Goal: Information Seeking & Learning: Understand process/instructions

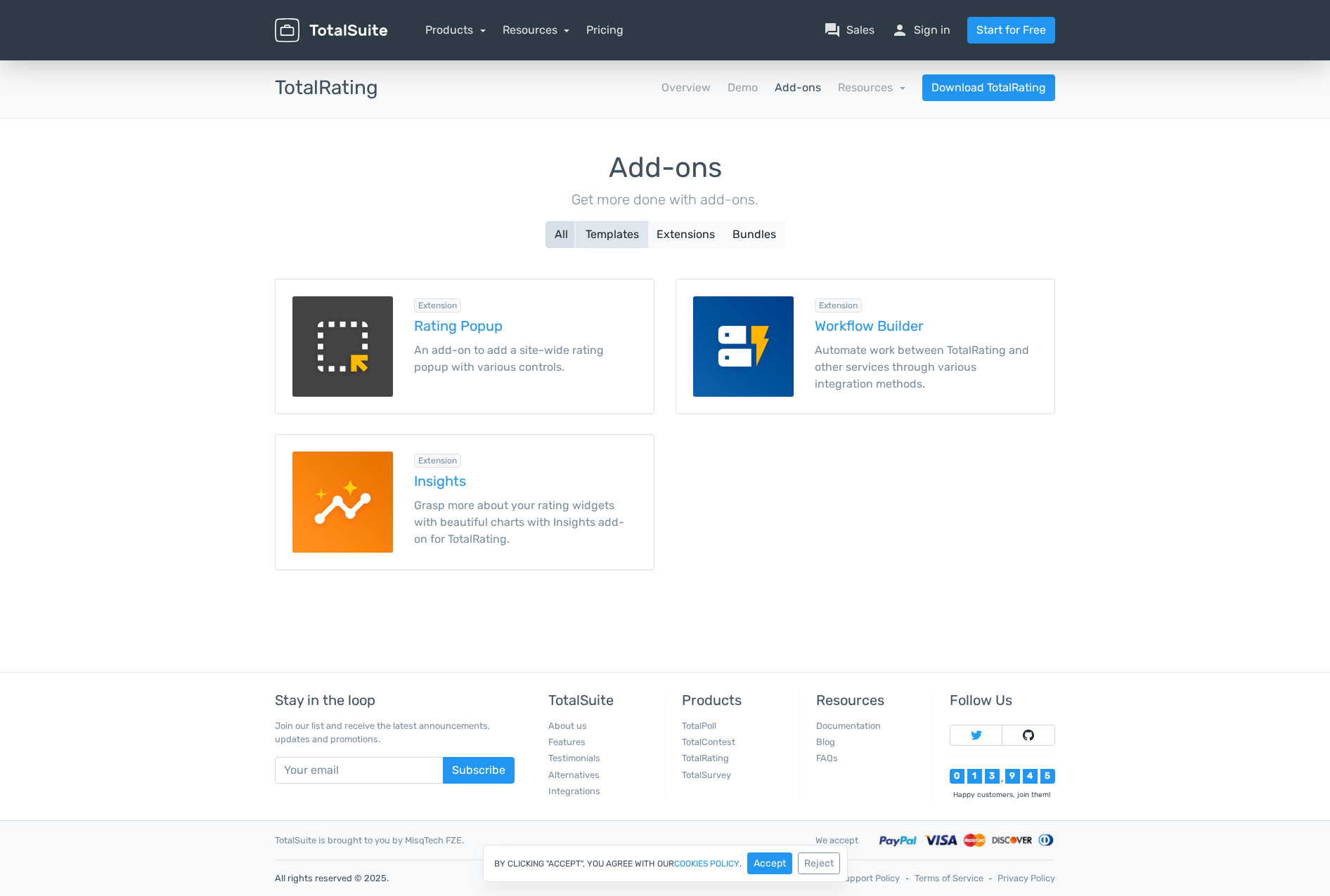
click at [599, 233] on button "Templates" at bounding box center [613, 234] width 72 height 27
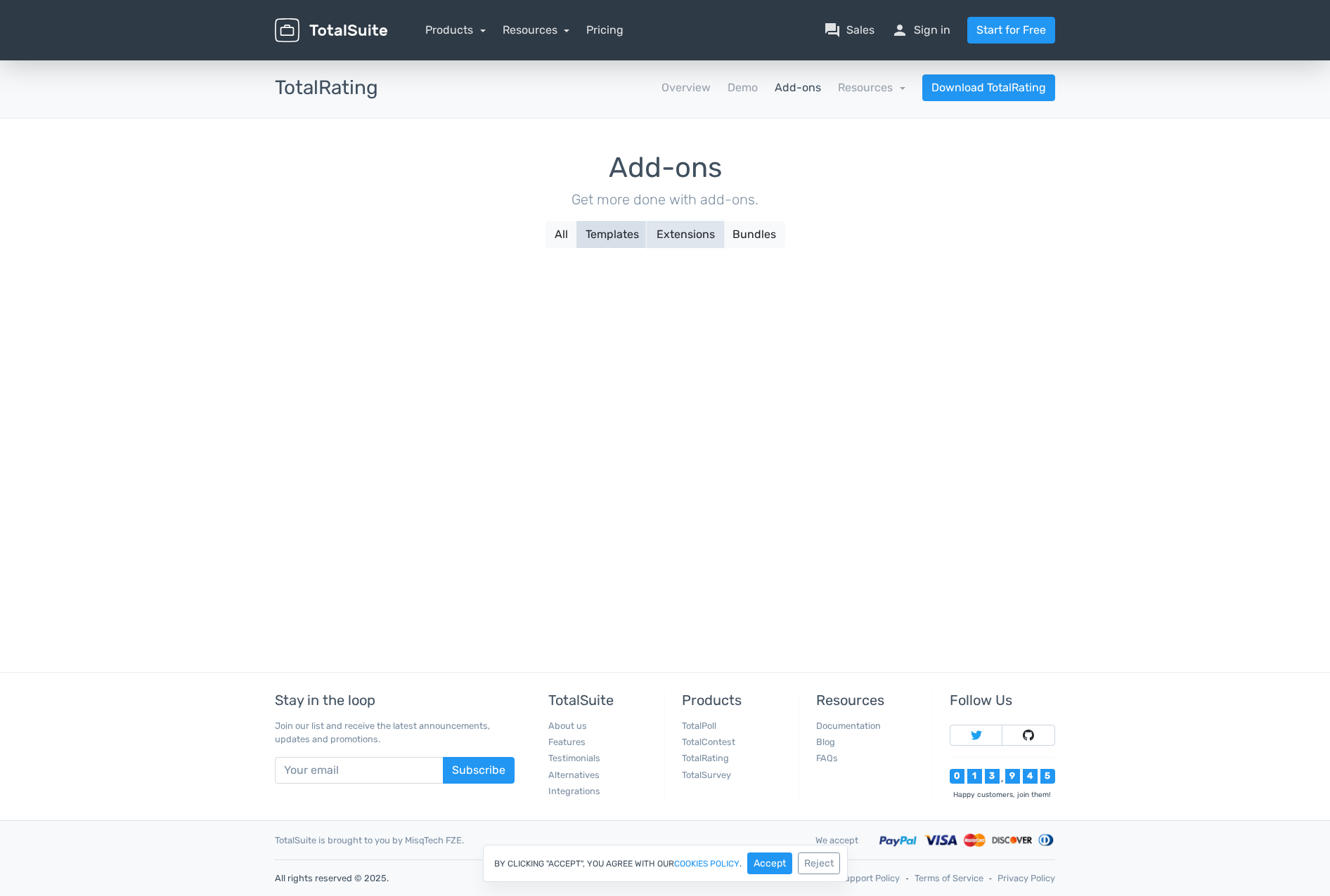
click at [673, 242] on button "Extensions" at bounding box center [686, 234] width 77 height 27
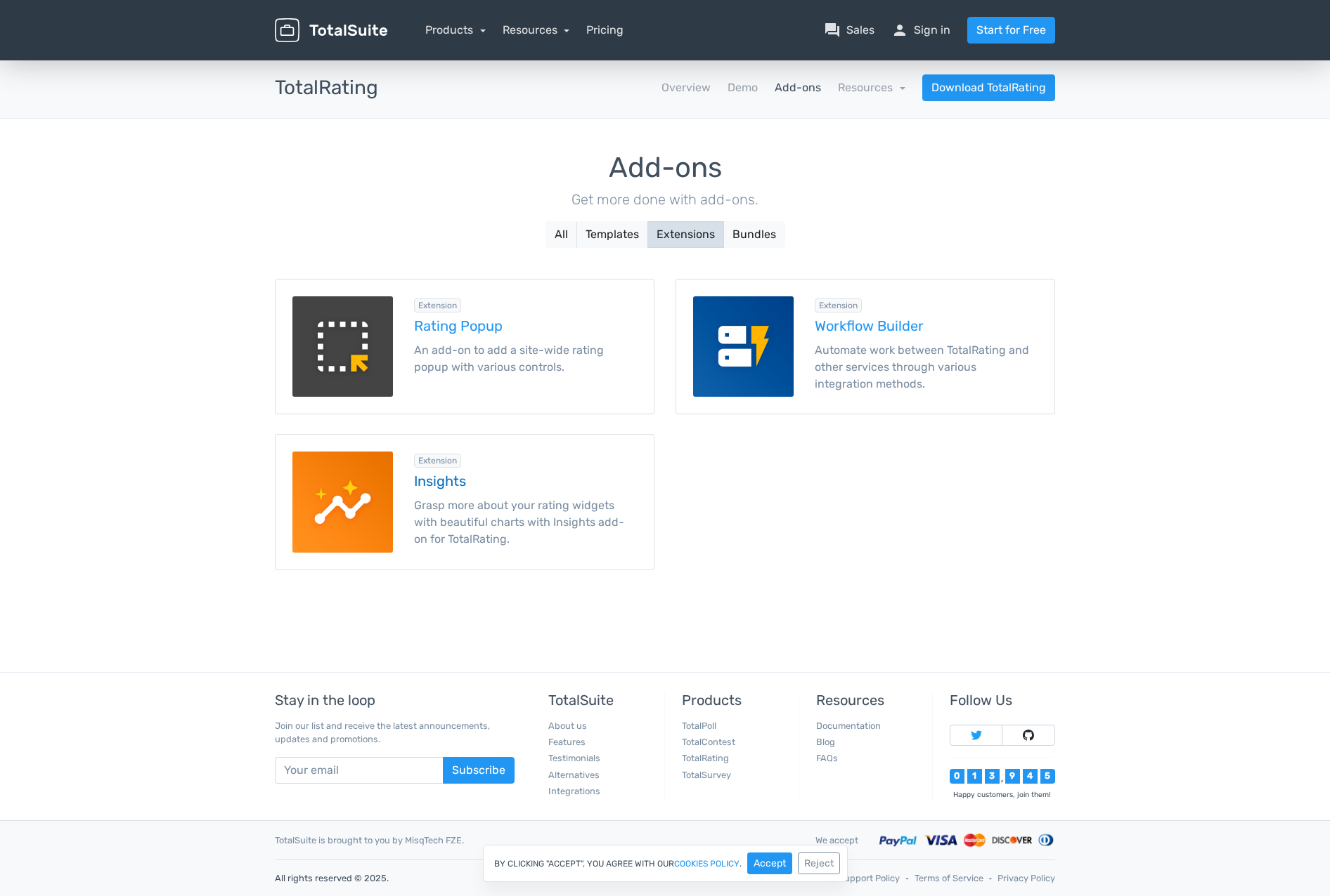
click at [423, 520] on p "Grasp more about your rating widgets with beautiful charts with Insights add-on…" at bounding box center [526, 522] width 223 height 50
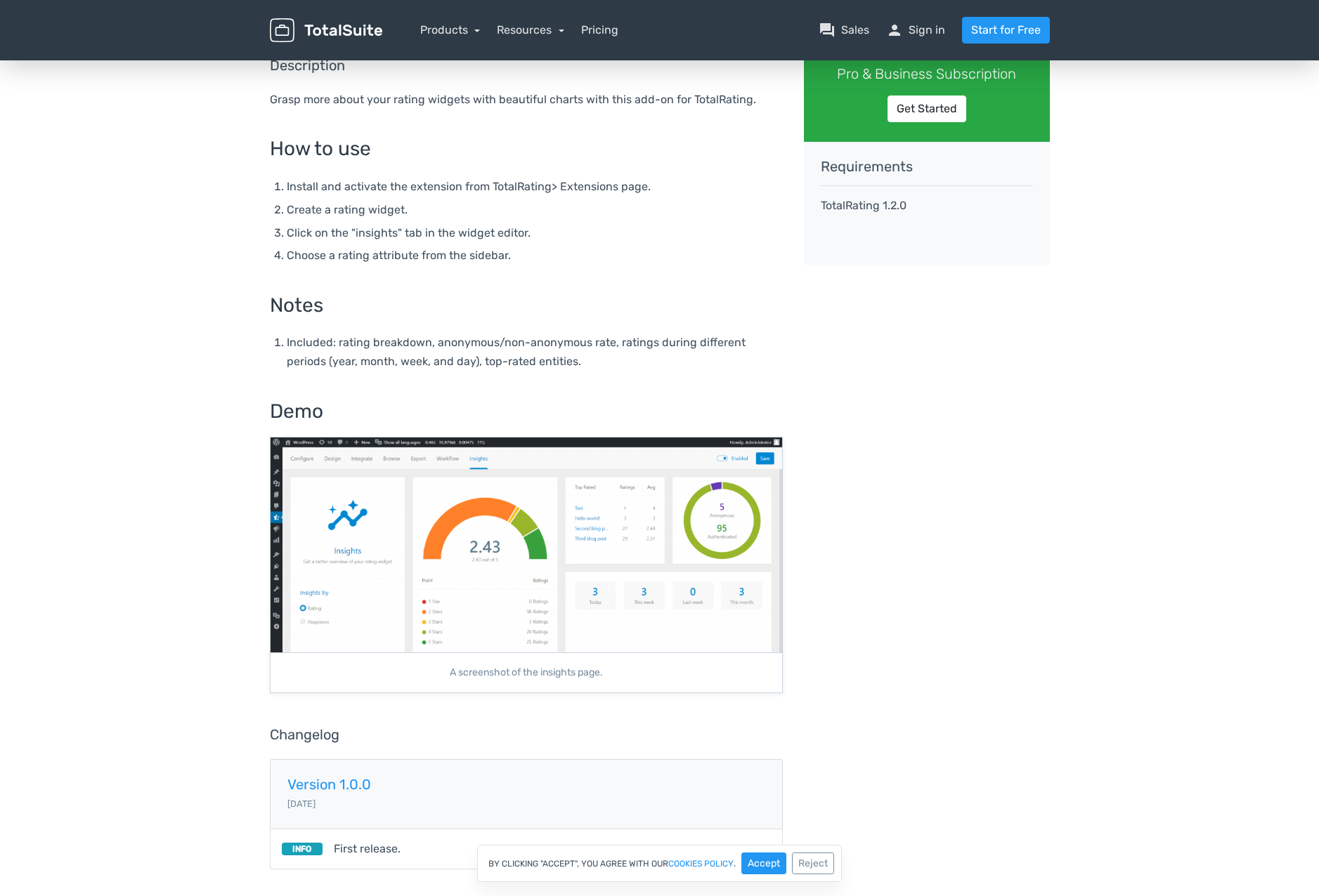
scroll to position [281, 0]
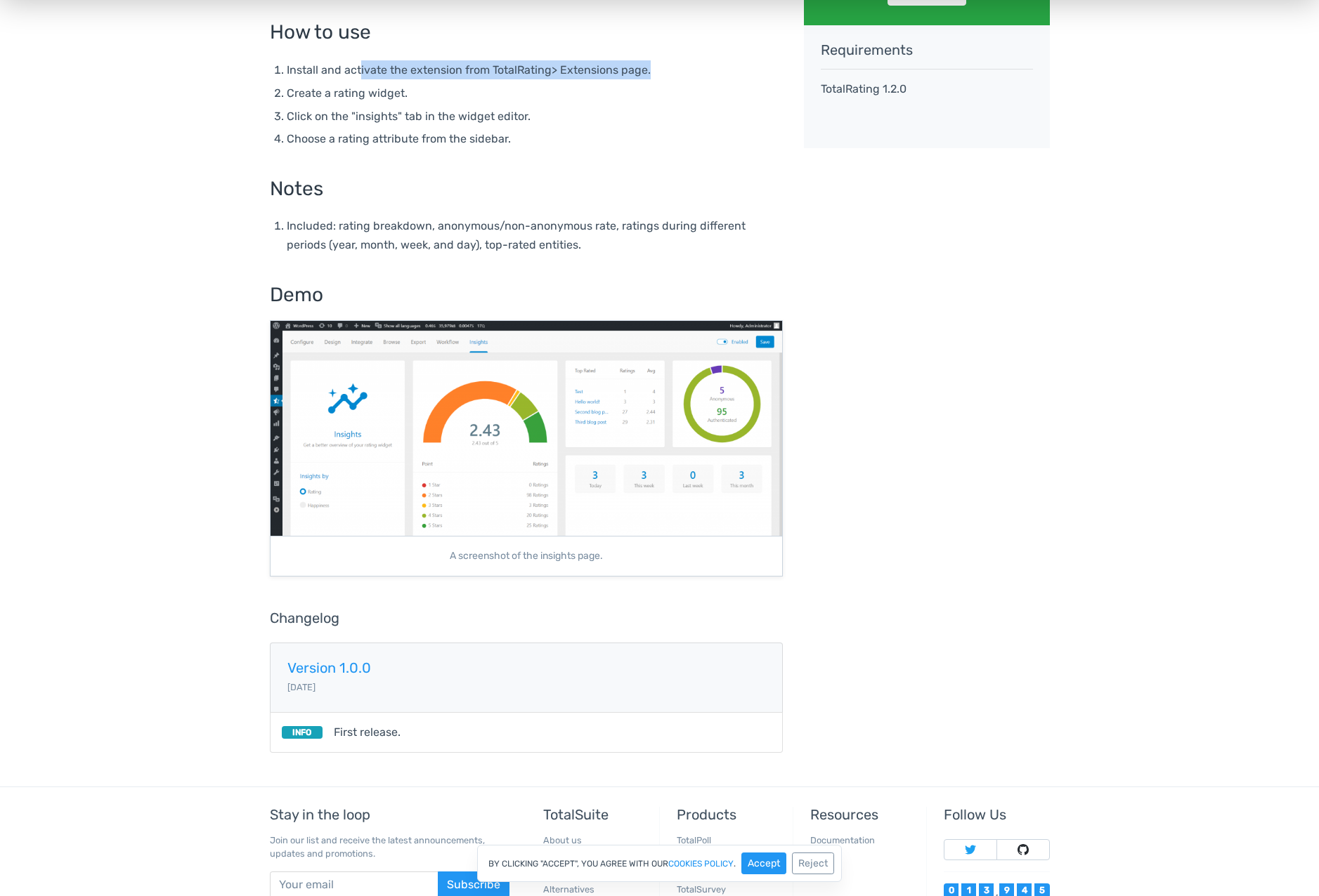
drag, startPoint x: 359, startPoint y: 69, endPoint x: 673, endPoint y: 75, distance: 314.1
click at [673, 75] on li "Install and activate the extension from TotalRating> Extensions page." at bounding box center [535, 69] width 496 height 19
drag, startPoint x: 290, startPoint y: 85, endPoint x: 441, endPoint y: 99, distance: 151.6
click at [441, 99] on li "Create a rating widget." at bounding box center [535, 93] width 496 height 19
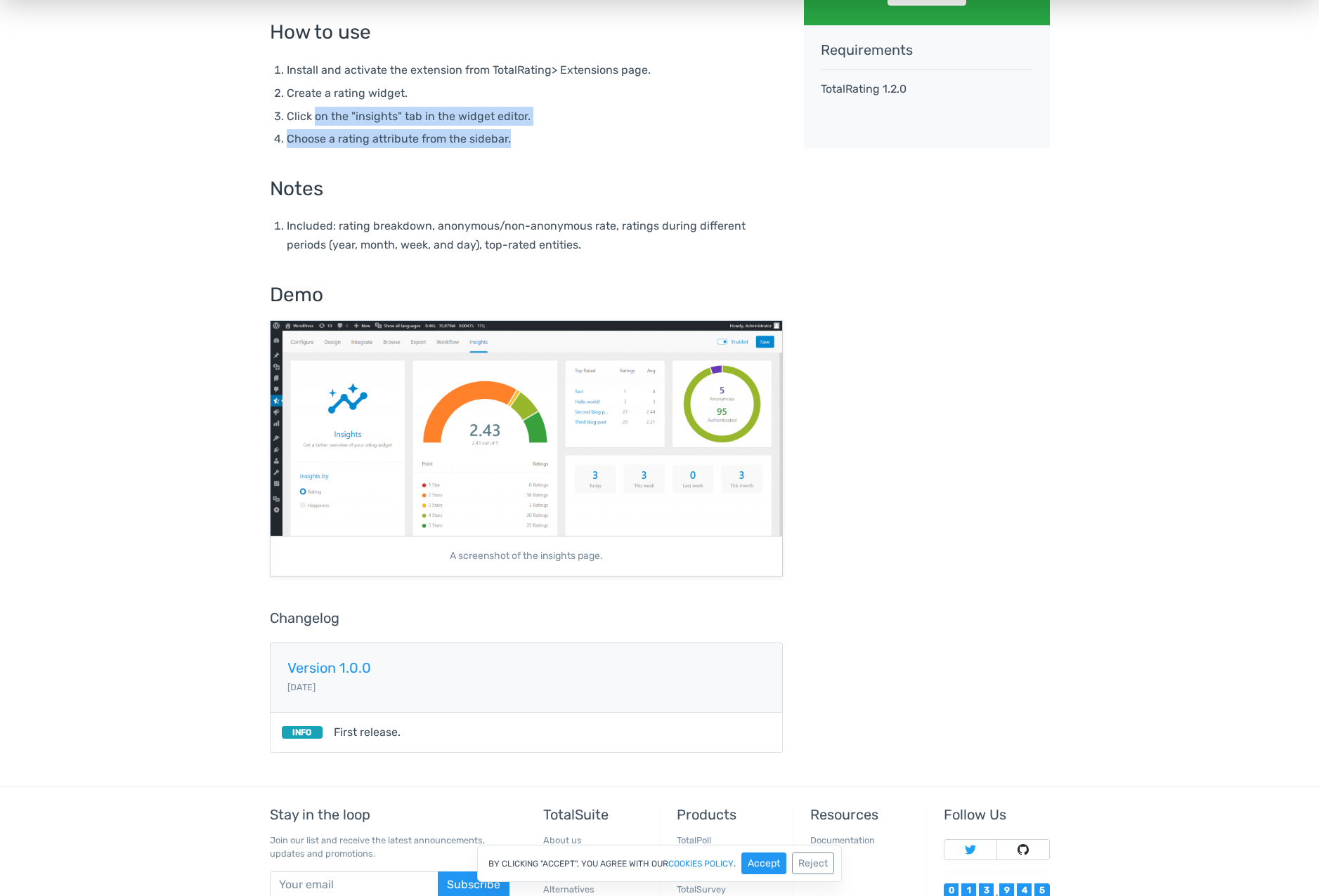
drag, startPoint x: 326, startPoint y: 119, endPoint x: 583, endPoint y: 125, distance: 257.1
click at [583, 125] on ol "Install and activate the extension from TotalRating> Extensions page. Create a …" at bounding box center [535, 105] width 496 height 89
click at [177, 175] on main "TotalSuite Products TotalRating Add-ons Insights TotalRating apps Overview Add-…" at bounding box center [660, 281] width 1319 height 1010
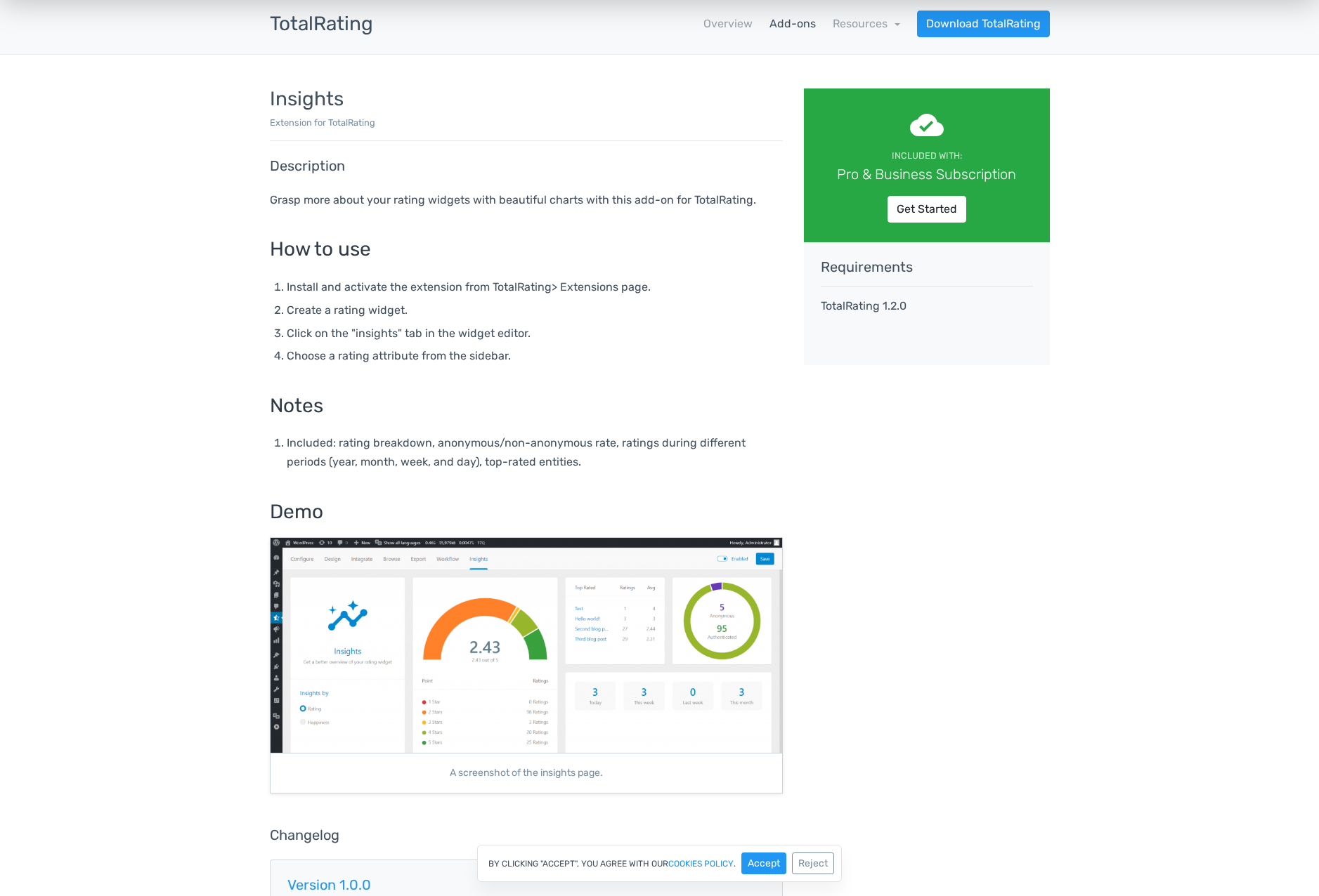
scroll to position [44, 0]
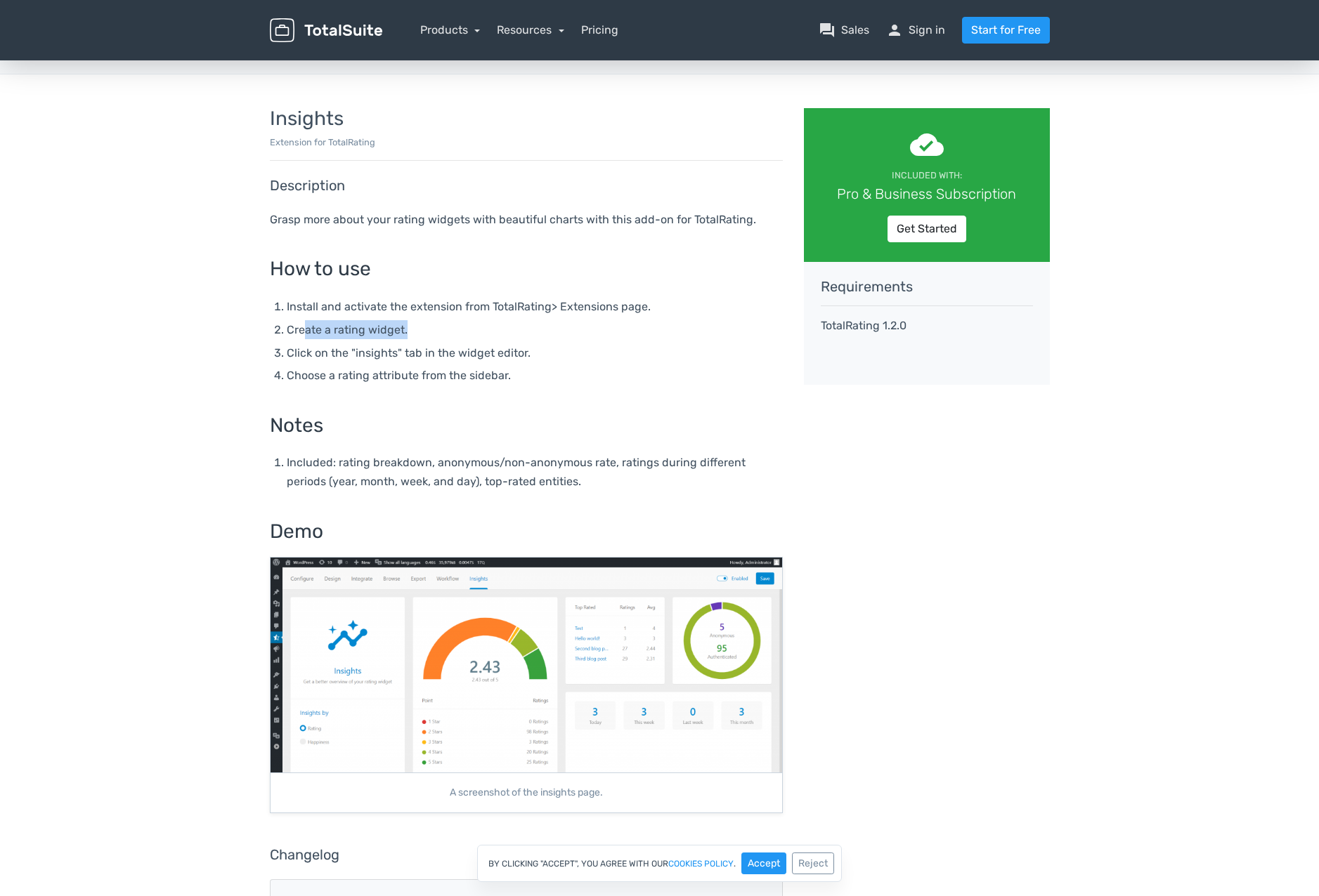
drag, startPoint x: 305, startPoint y: 328, endPoint x: 432, endPoint y: 330, distance: 127.0
click at [432, 330] on li "Create a rating widget." at bounding box center [535, 330] width 496 height 19
drag, startPoint x: 317, startPoint y: 353, endPoint x: 583, endPoint y: 347, distance: 266.1
click at [583, 347] on li "Click on the "insights" tab in the widget editor." at bounding box center [535, 353] width 496 height 19
drag, startPoint x: 300, startPoint y: 371, endPoint x: 582, endPoint y: 375, distance: 282.0
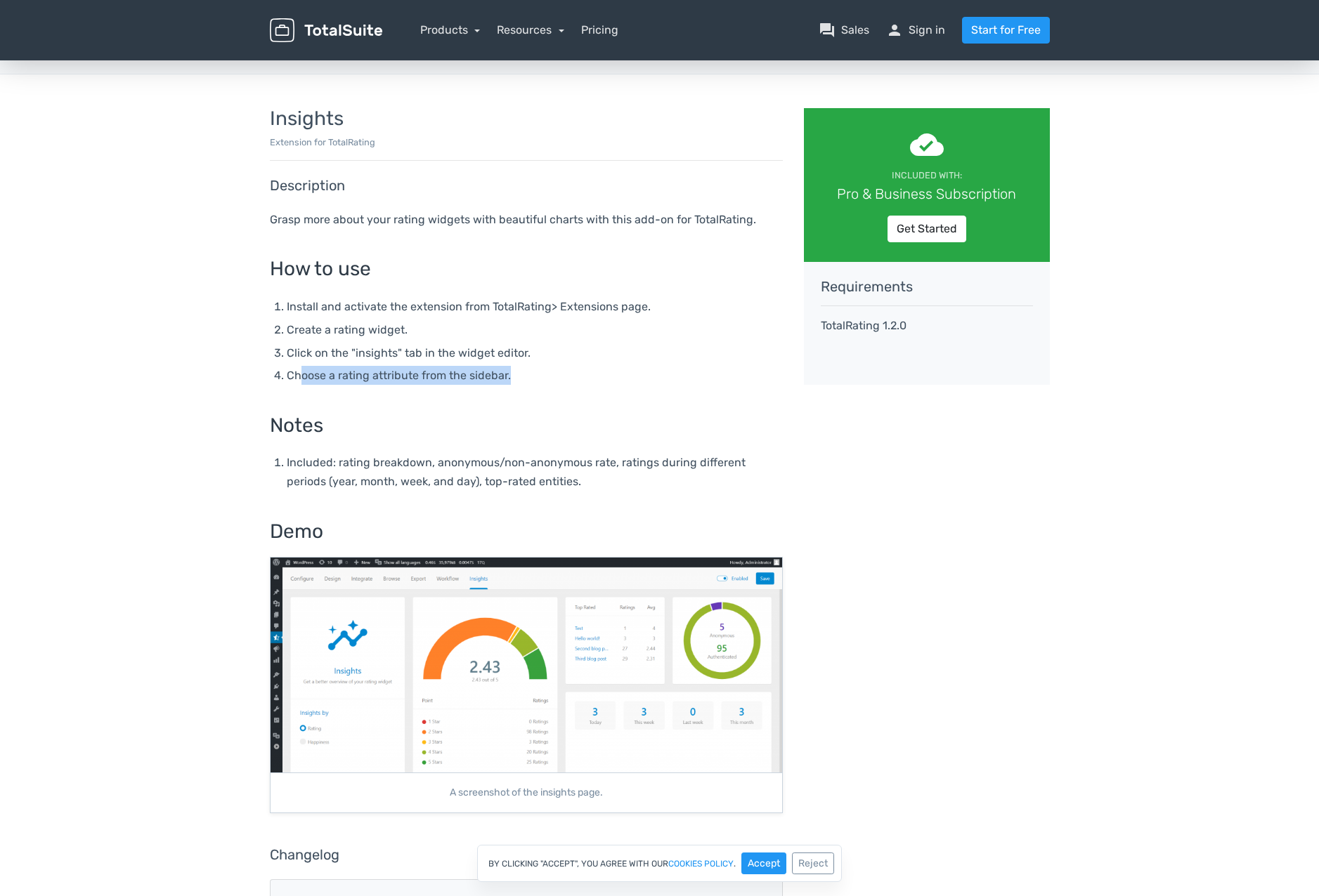
click at [582, 375] on li "Choose a rating attribute from the sidebar." at bounding box center [535, 375] width 496 height 19
click at [145, 377] on main "TotalSuite Products TotalRating Add-ons Insights TotalRating apps Overview Add-…" at bounding box center [660, 518] width 1319 height 1010
drag, startPoint x: 146, startPoint y: 326, endPoint x: 160, endPoint y: 320, distance: 15.2
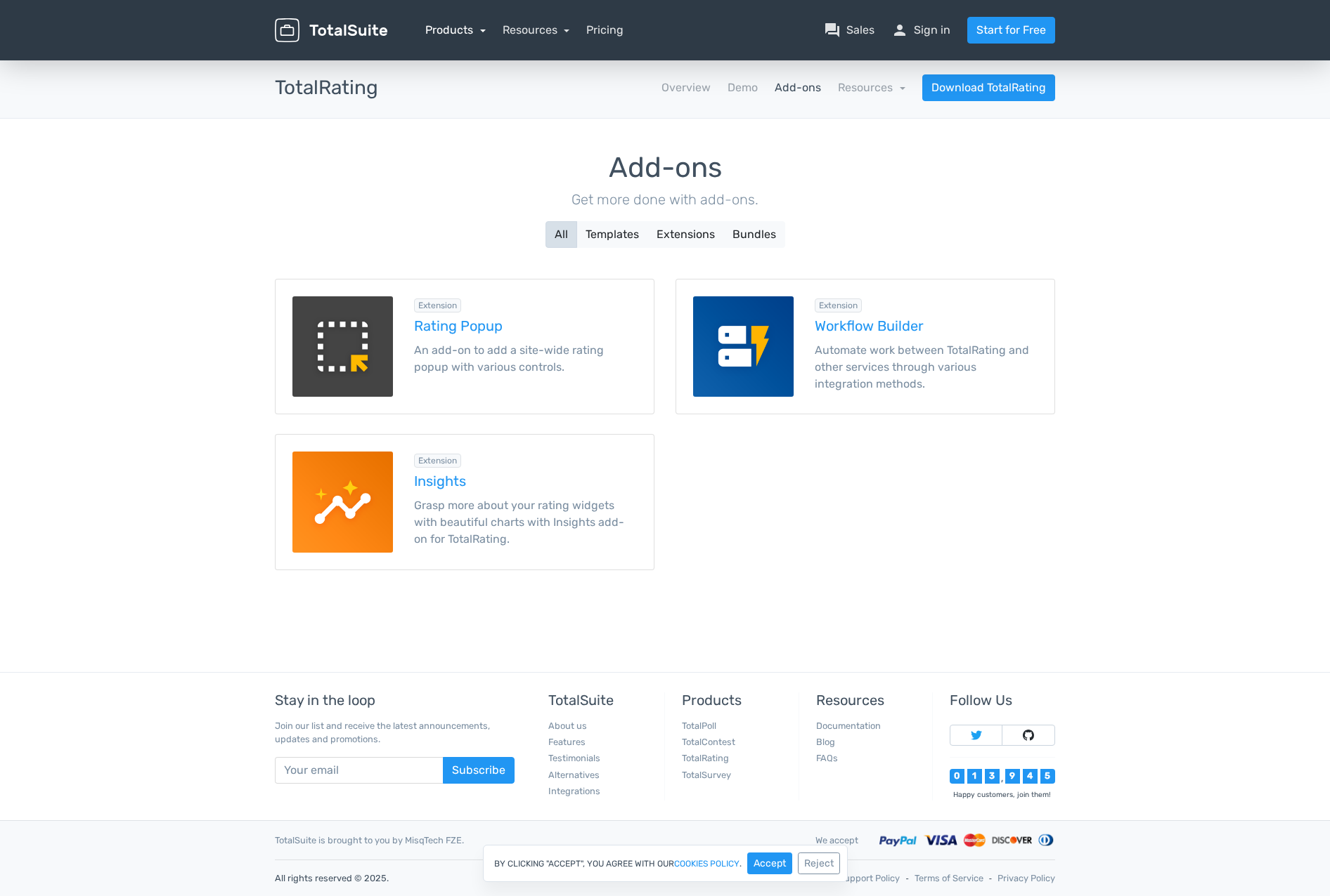
click at [462, 28] on link "Products" at bounding box center [455, 30] width 60 height 13
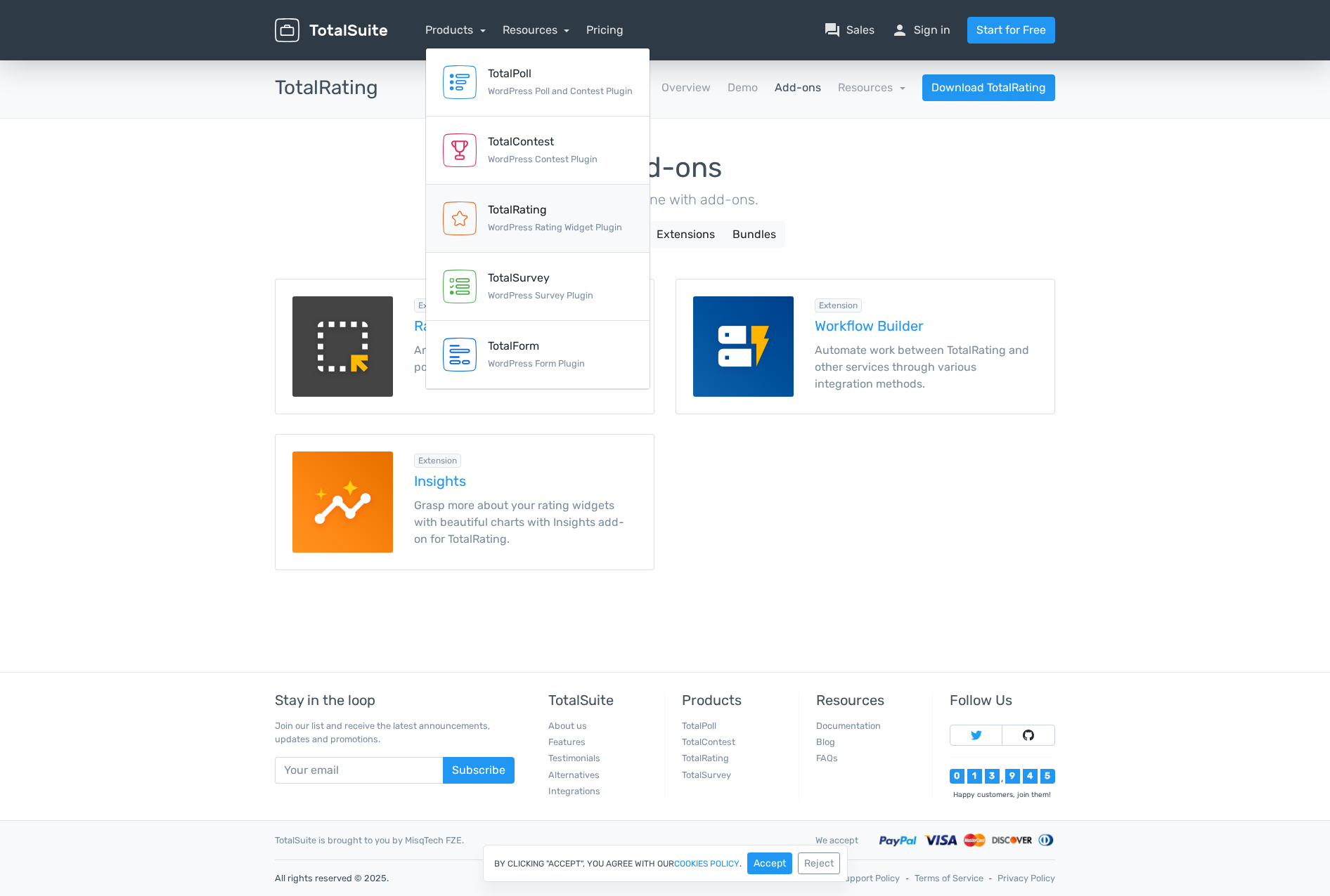
click at [529, 208] on div "TotalRating" at bounding box center [555, 210] width 134 height 17
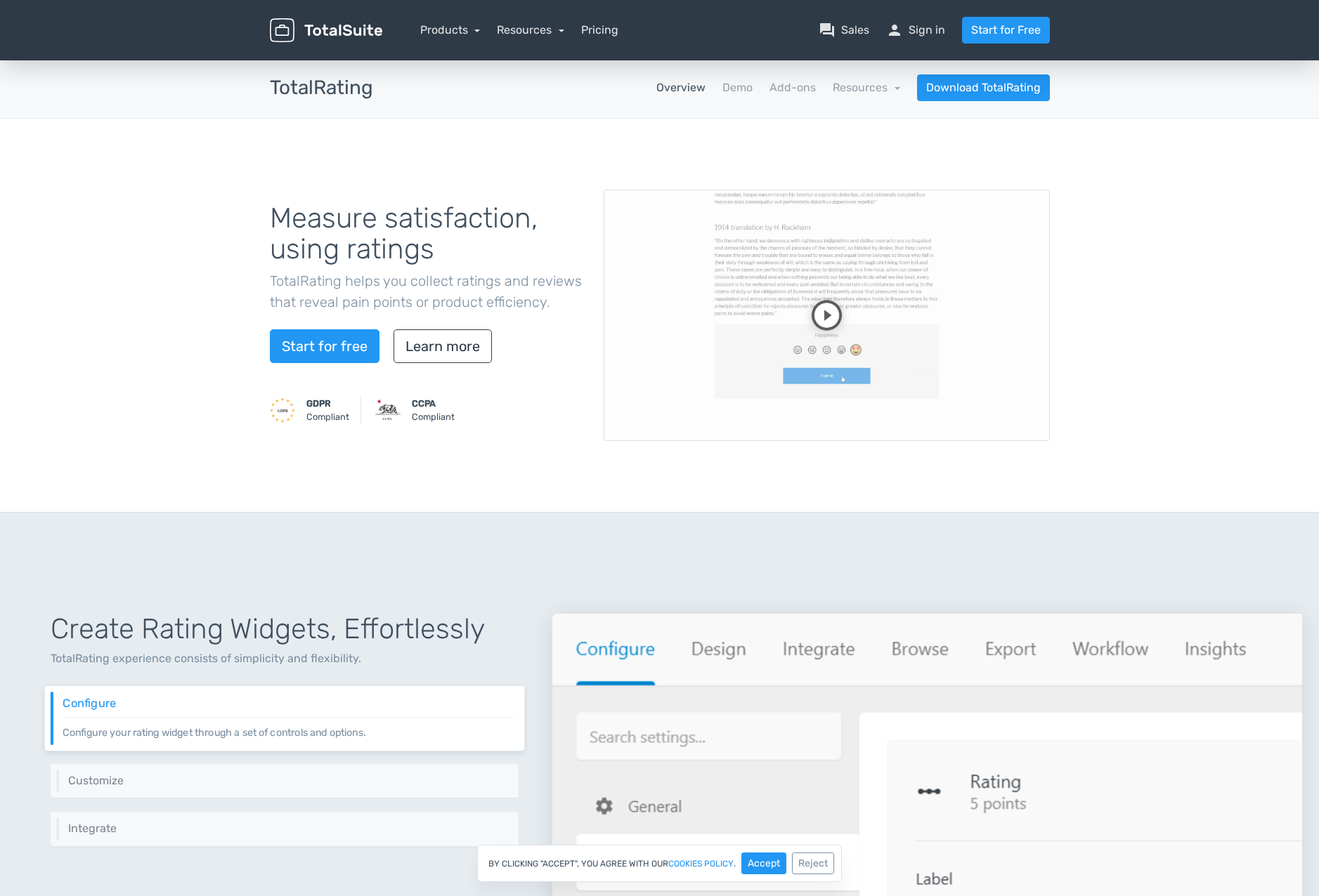
click at [826, 315] on video at bounding box center [826, 315] width 446 height 252
click at [761, 279] on video at bounding box center [826, 315] width 446 height 252
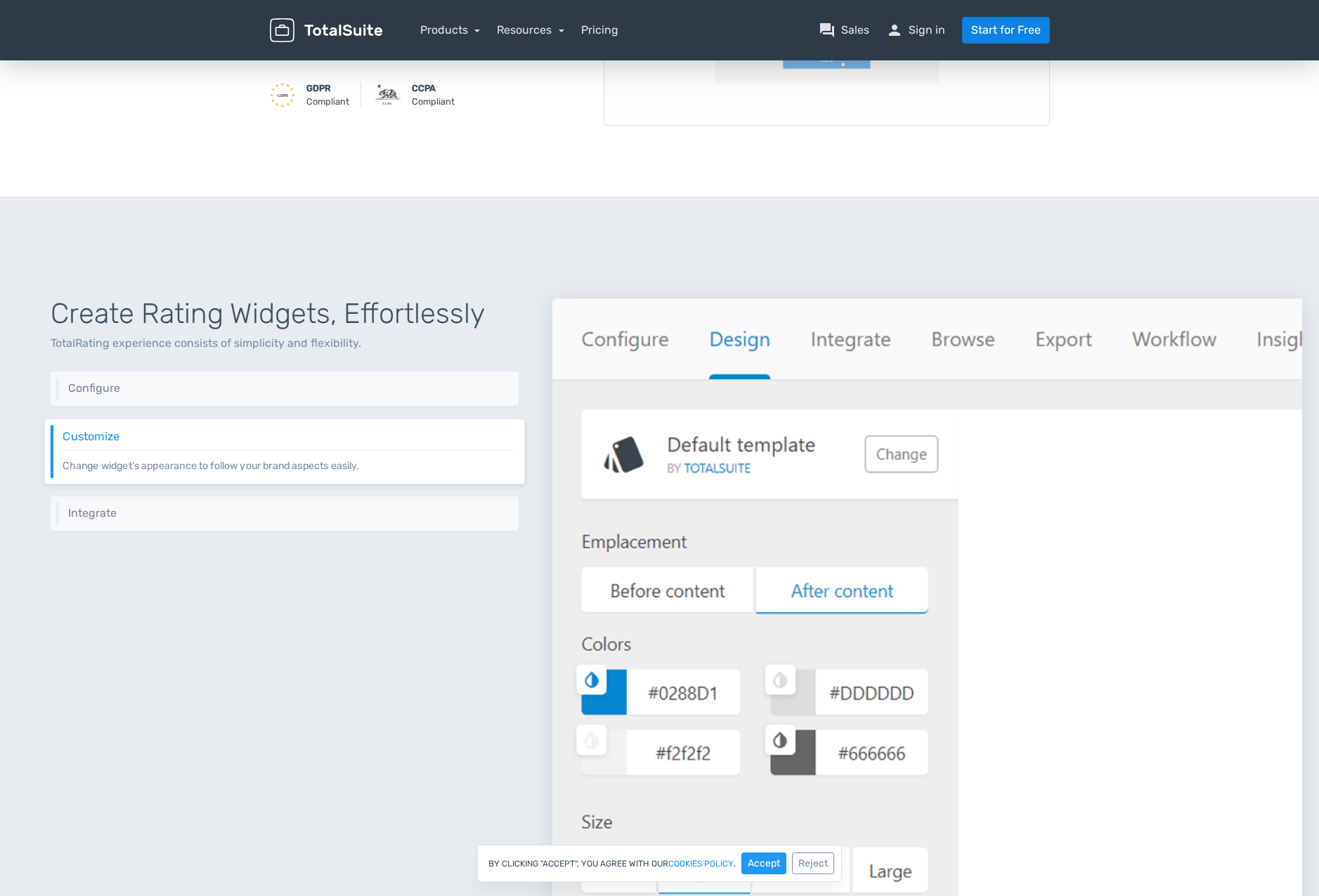
scroll to position [275, 0]
